Goal: Transaction & Acquisition: Obtain resource

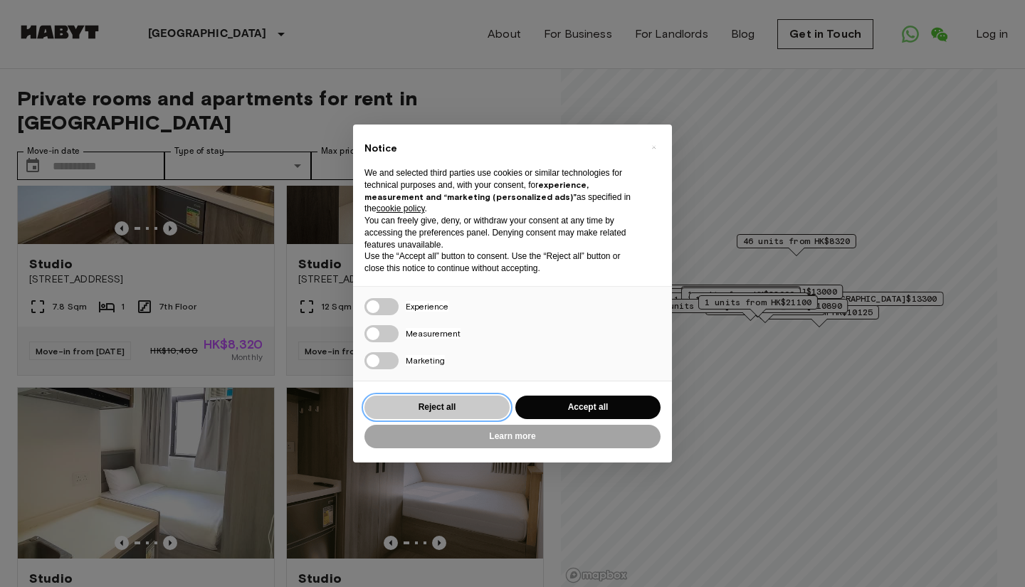
click at [476, 407] on button "Reject all" at bounding box center [437, 407] width 145 height 23
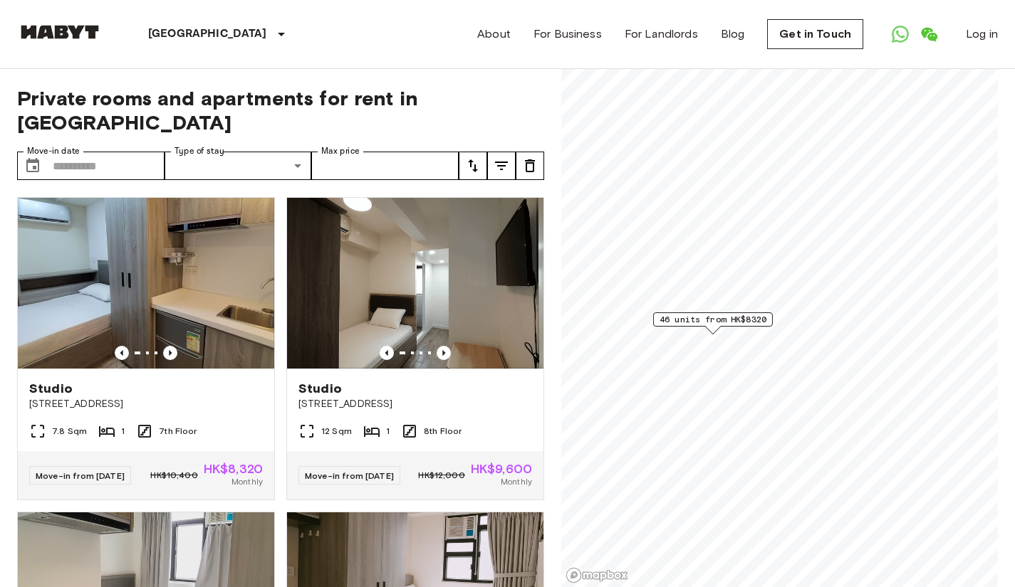
click at [715, 320] on span "46 units from HK$8320" at bounding box center [712, 319] width 107 height 13
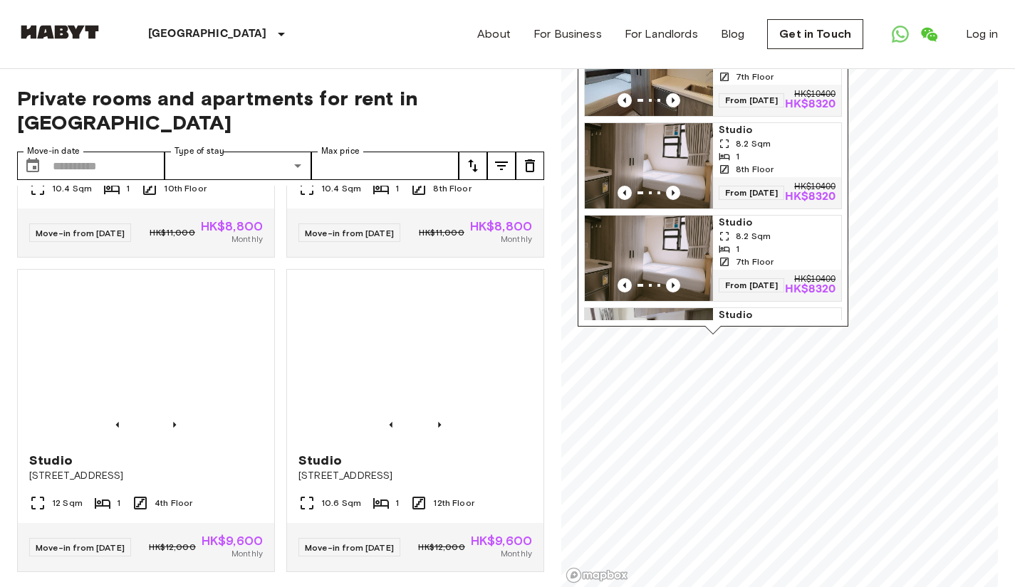
scroll to position [2764, 0]
